Goal: Task Accomplishment & Management: Use online tool/utility

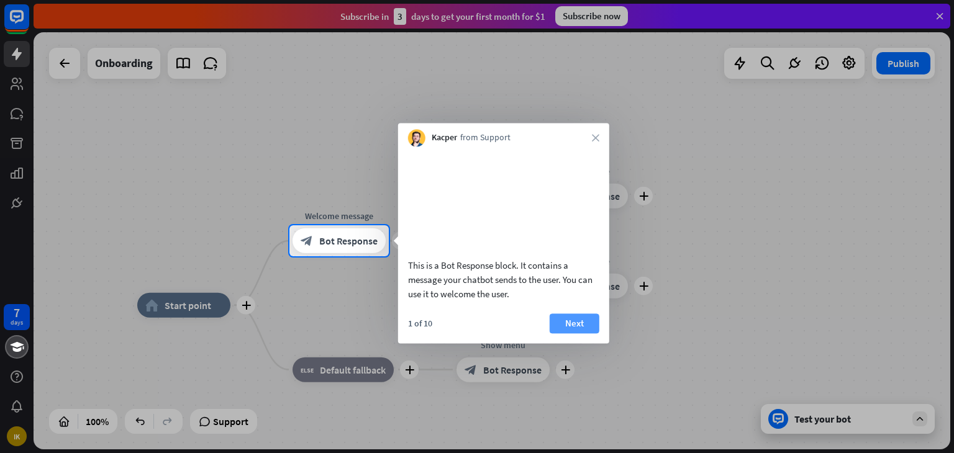
click at [560, 334] on button "Next" at bounding box center [575, 324] width 50 height 20
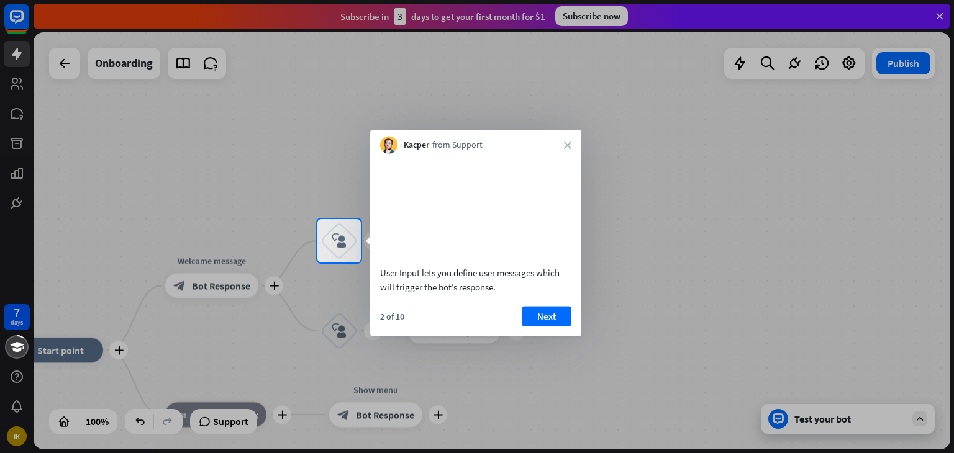
click at [560, 326] on button "Next" at bounding box center [547, 316] width 50 height 20
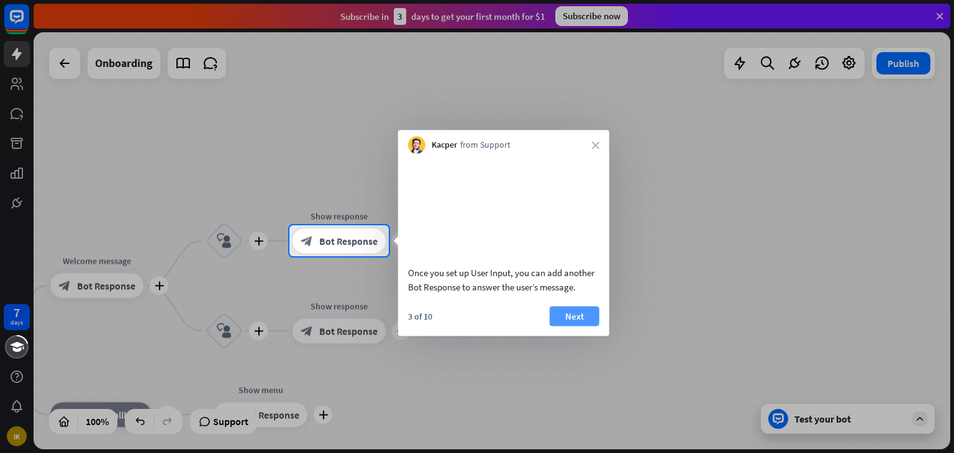
click at [560, 326] on button "Next" at bounding box center [575, 316] width 50 height 20
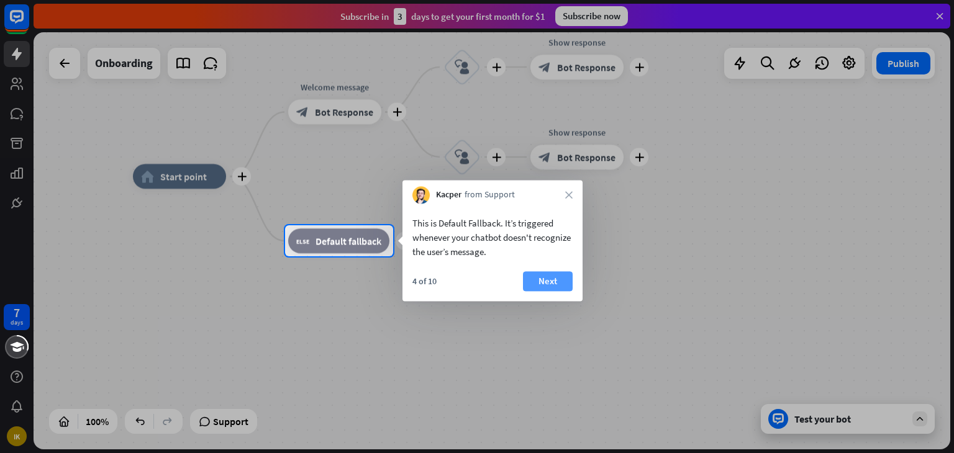
click at [551, 284] on button "Next" at bounding box center [548, 281] width 50 height 20
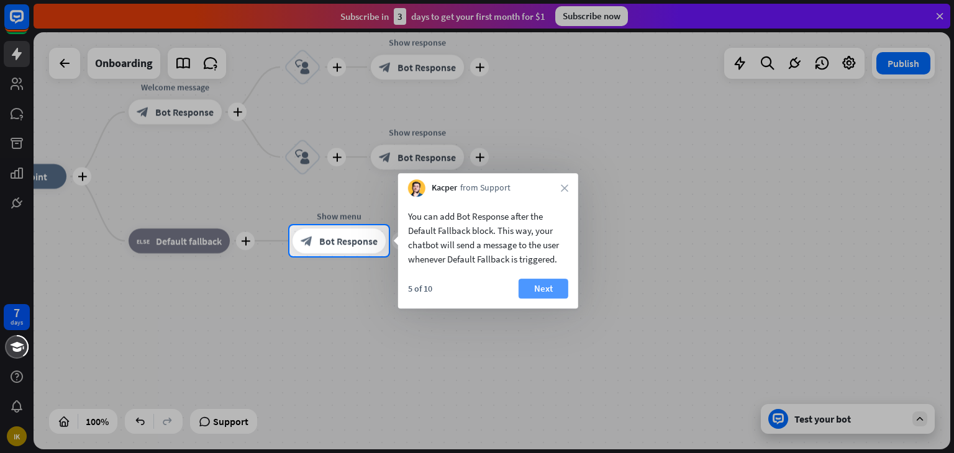
click at [550, 286] on button "Next" at bounding box center [544, 289] width 50 height 20
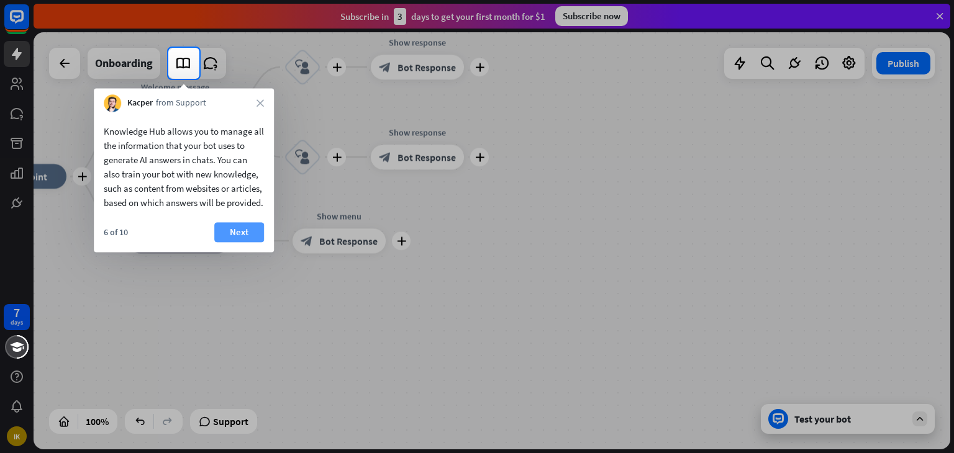
click at [243, 242] on button "Next" at bounding box center [239, 232] width 50 height 20
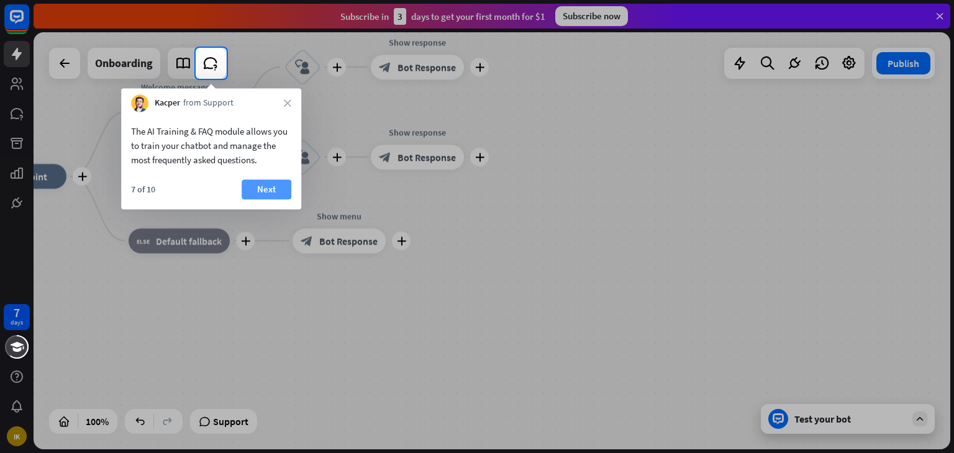
click at [257, 194] on button "Next" at bounding box center [267, 190] width 50 height 20
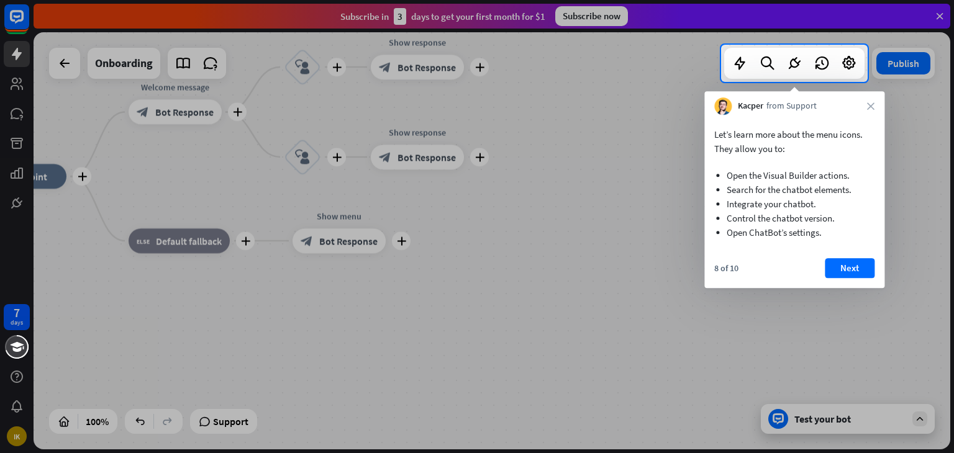
click at [854, 268] on button "Next" at bounding box center [850, 268] width 50 height 20
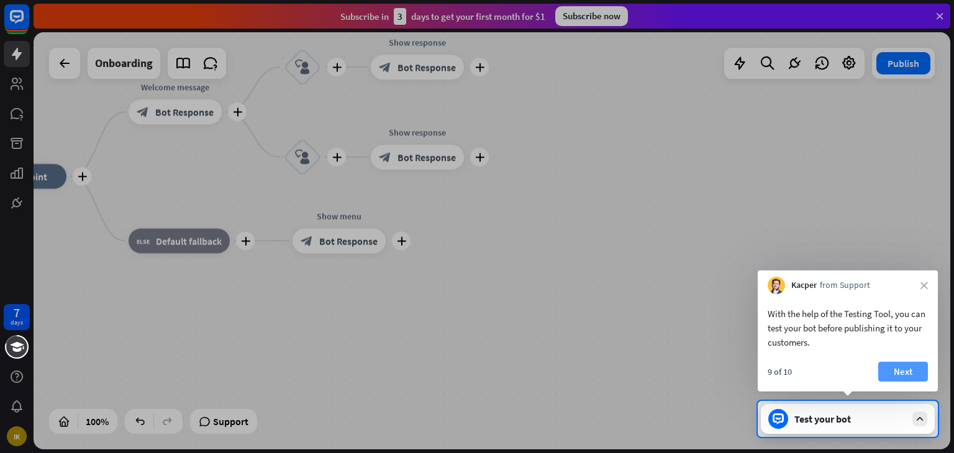
click at [904, 368] on button "Next" at bounding box center [903, 372] width 50 height 20
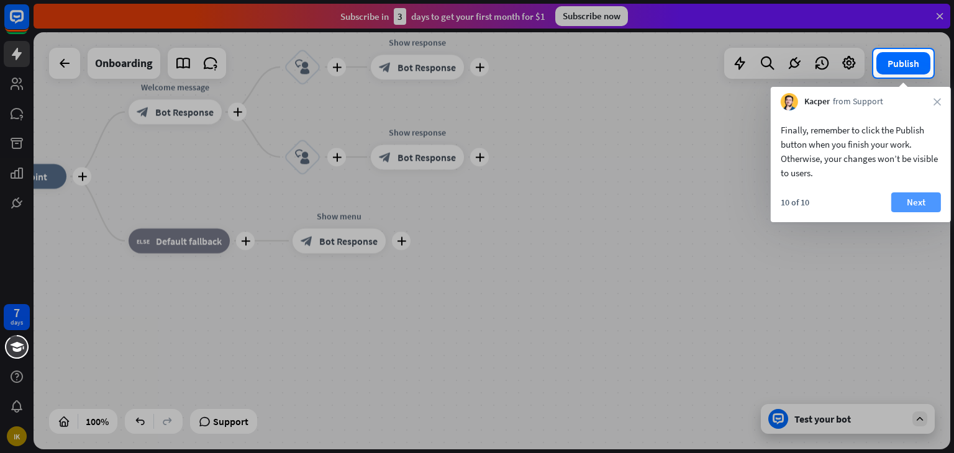
click at [904, 207] on button "Next" at bounding box center [916, 203] width 50 height 20
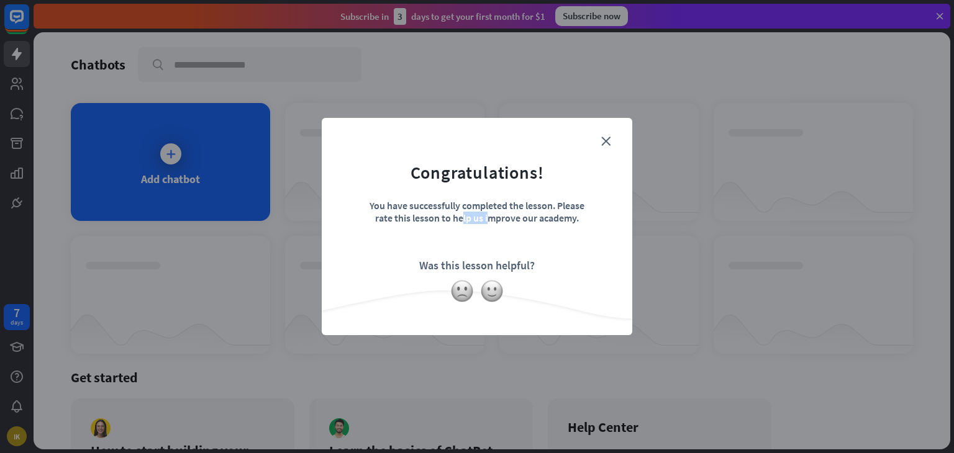
click at [904, 207] on div "close Congratulations! You have successfully completed the lesson. Please rate …" at bounding box center [477, 226] width 954 height 453
click at [608, 137] on icon "close" at bounding box center [605, 141] width 9 height 9
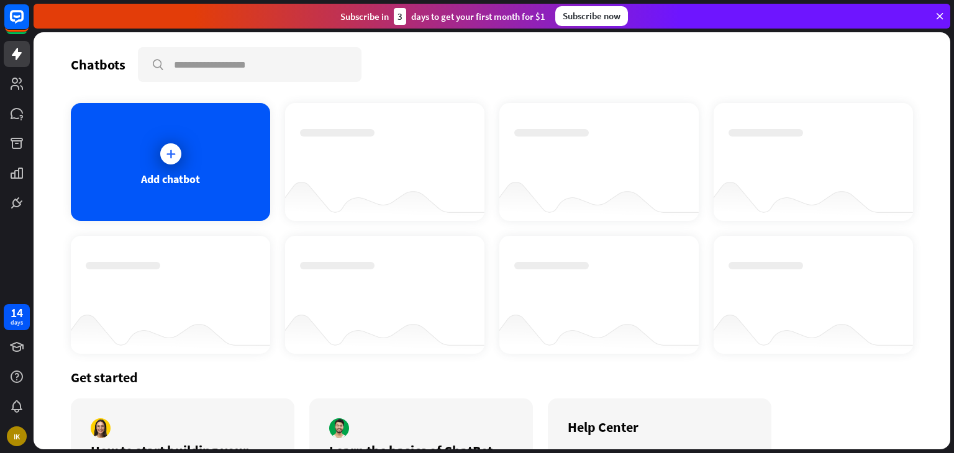
click at [594, 10] on div "Subscribe now" at bounding box center [591, 16] width 73 height 20
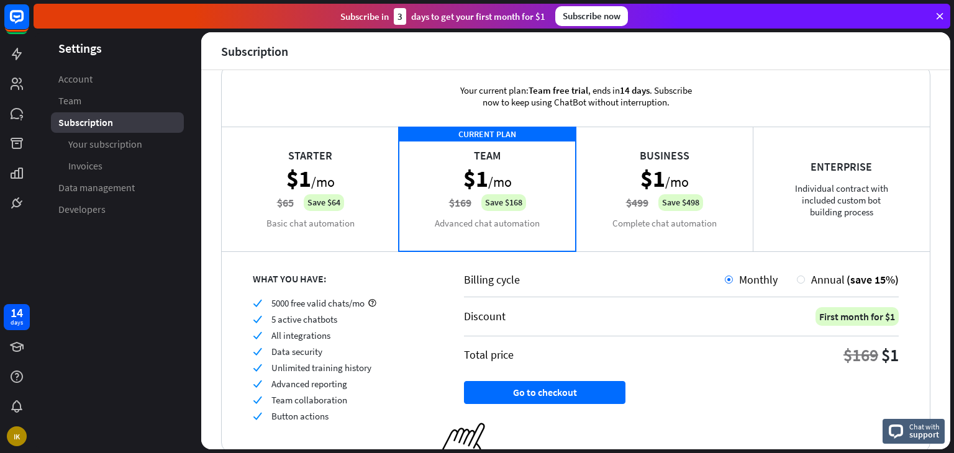
scroll to position [71, 0]
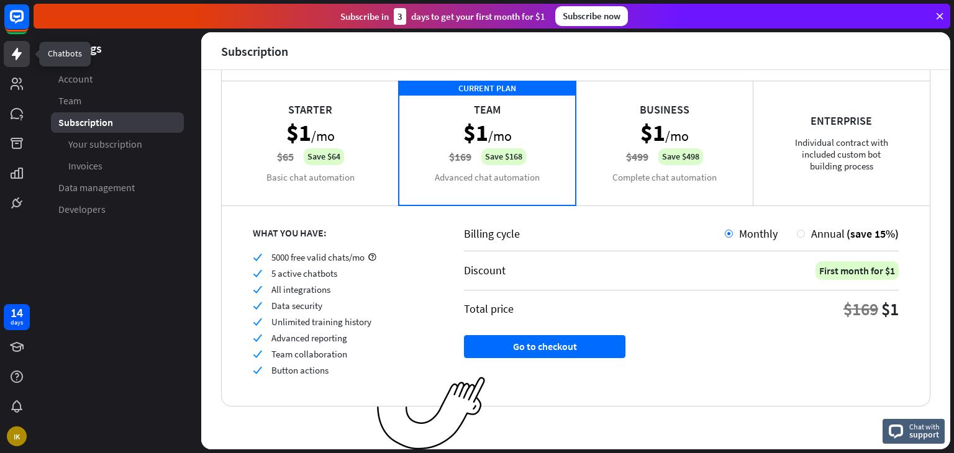
click at [12, 53] on icon at bounding box center [16, 54] width 15 height 15
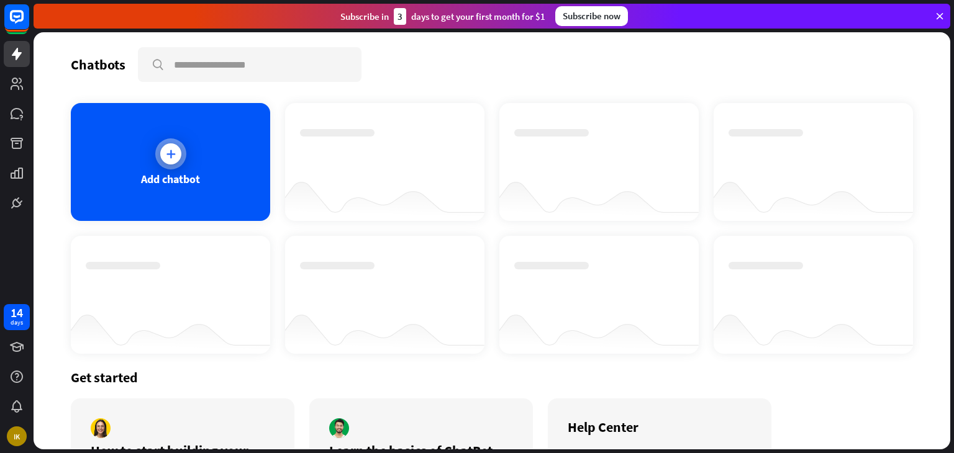
click at [202, 176] on div "Add chatbot" at bounding box center [170, 162] width 199 height 118
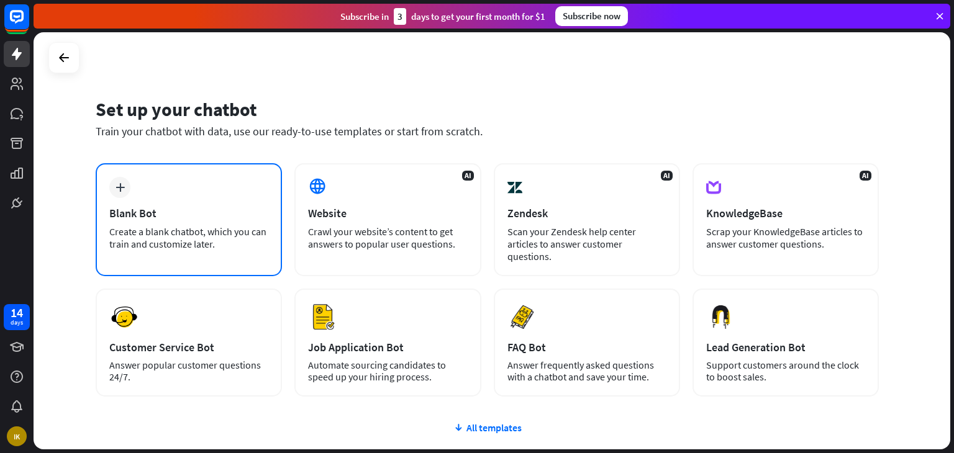
click at [220, 241] on div "Create a blank chatbot, which you can train and customize later." at bounding box center [188, 237] width 159 height 25
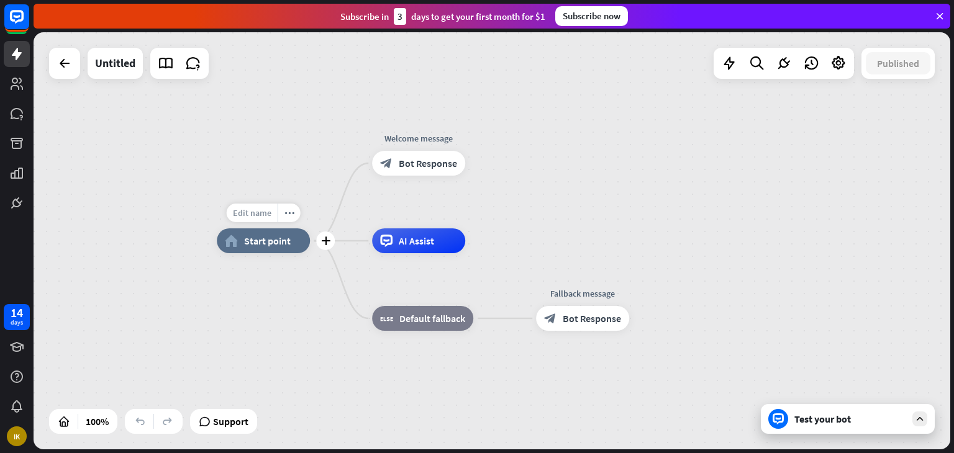
click at [260, 219] on div "Edit name" at bounding box center [252, 213] width 51 height 19
click at [122, 61] on div "Untitled" at bounding box center [115, 63] width 40 height 31
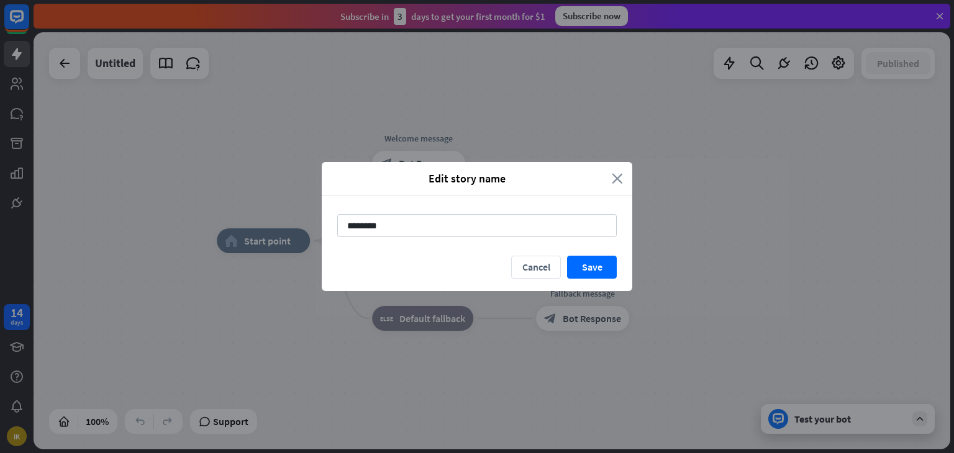
click at [616, 173] on icon "close" at bounding box center [617, 178] width 11 height 14
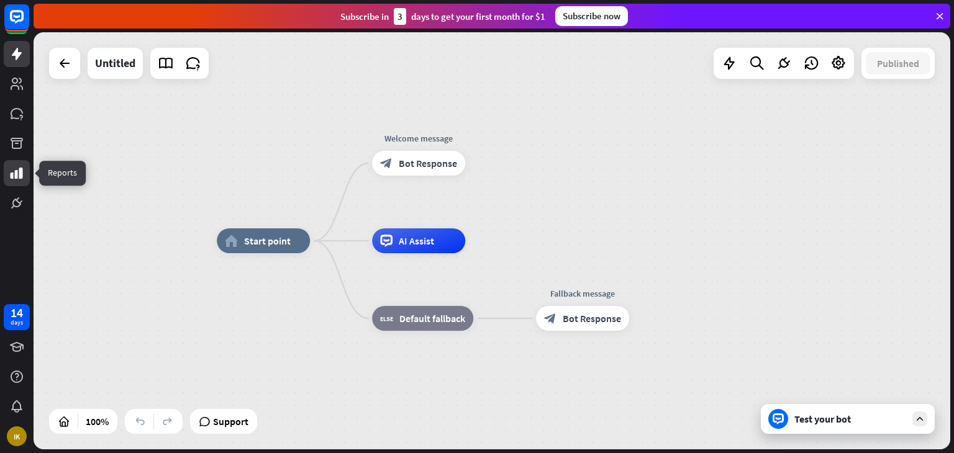
click at [20, 184] on link at bounding box center [17, 173] width 26 height 26
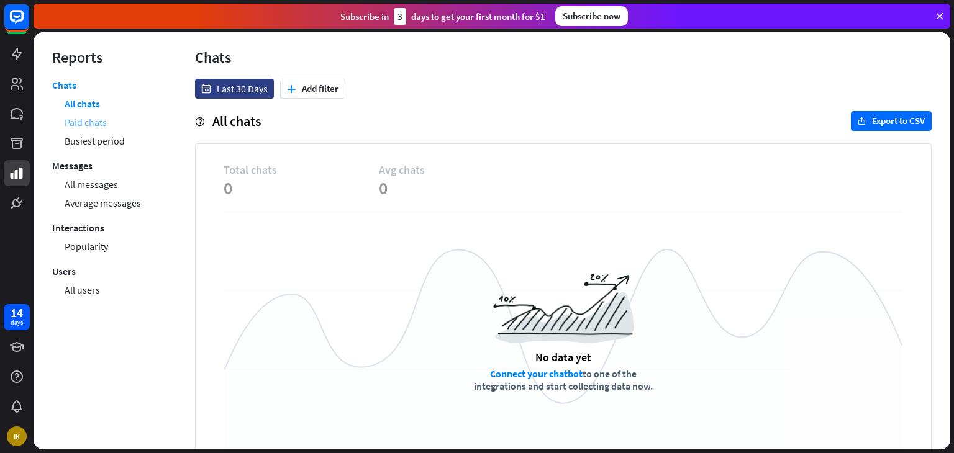
click at [99, 118] on link "Paid chats" at bounding box center [86, 122] width 42 height 19
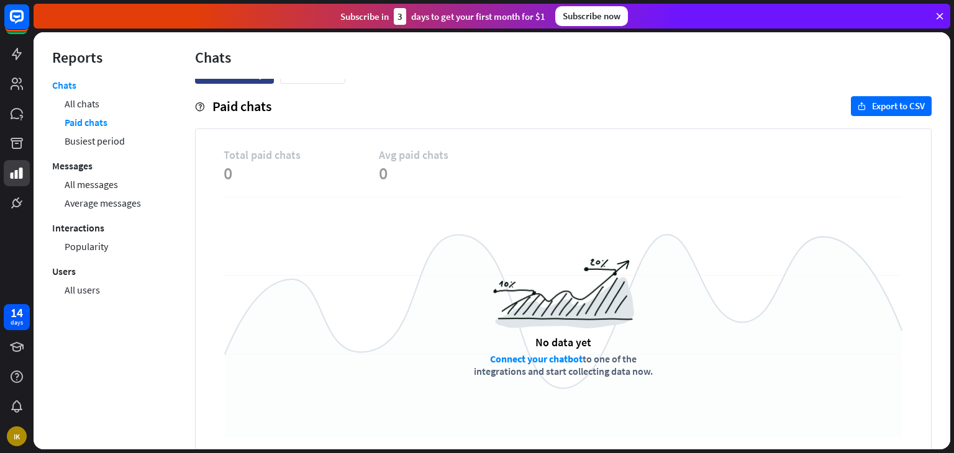
scroll to position [34, 0]
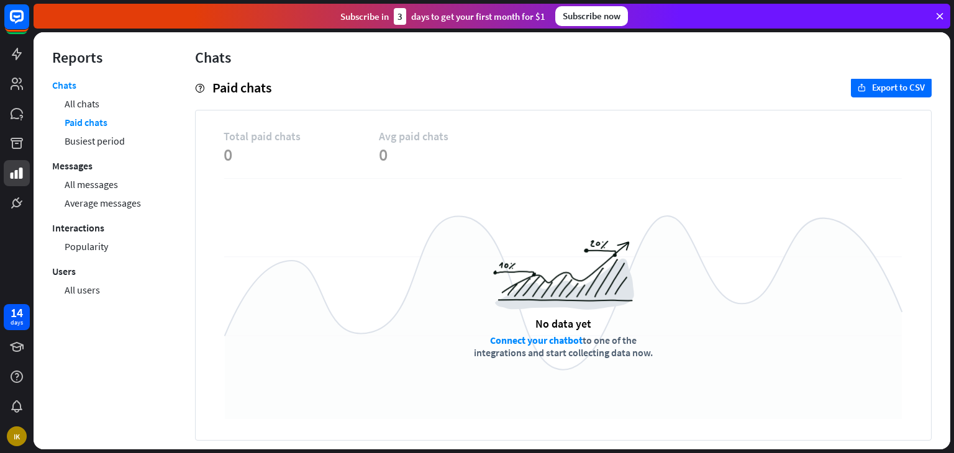
click at [549, 339] on link "Connect your chatbot" at bounding box center [536, 340] width 93 height 12
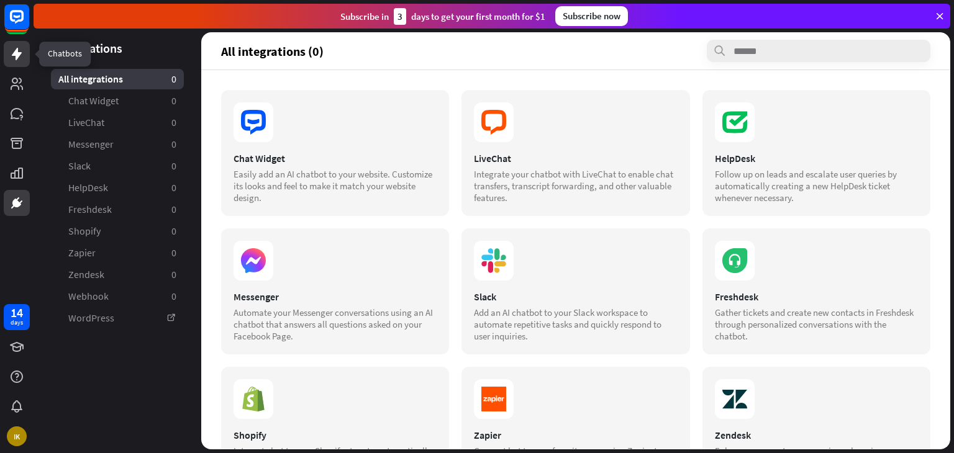
click at [17, 55] on icon at bounding box center [17, 54] width 10 height 12
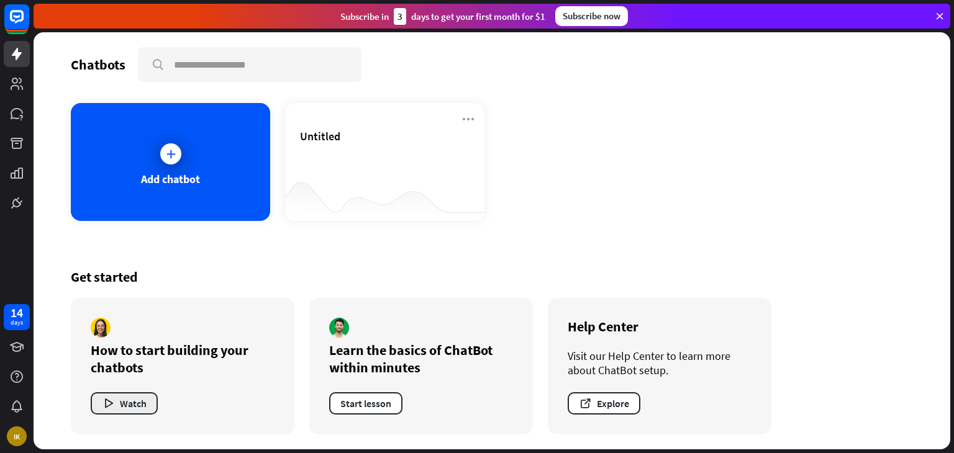
click at [148, 411] on button "Watch" at bounding box center [124, 404] width 67 height 22
click at [721, 67] on div "close" at bounding box center [477, 226] width 954 height 453
